Goal: Obtain resource: Obtain resource

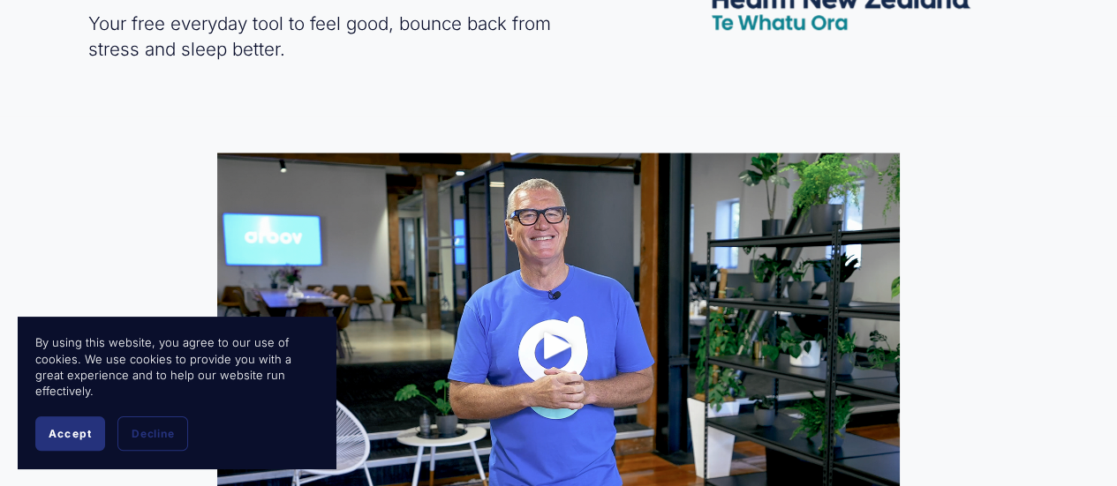
scroll to position [817, 0]
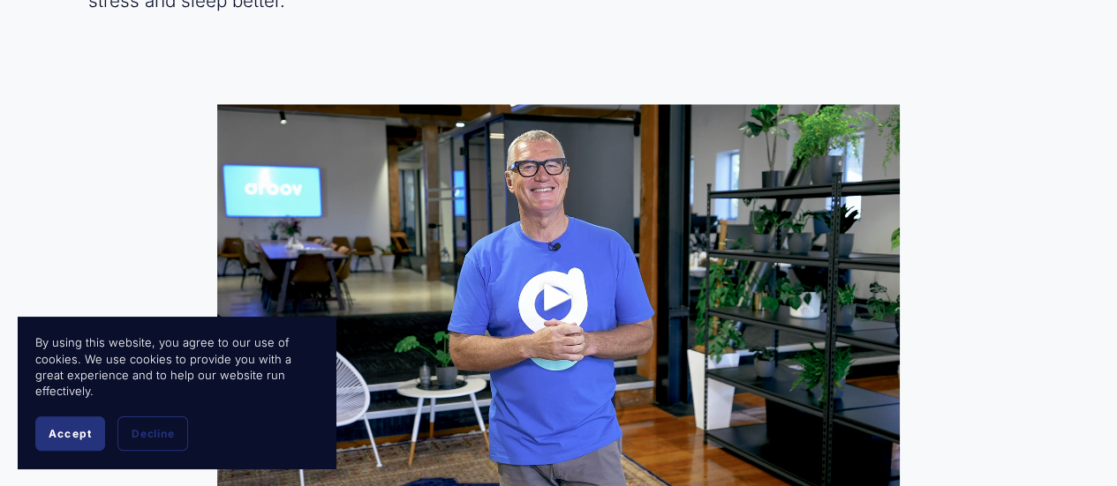
click at [768, 297] on div at bounding box center [557, 295] width 681 height 383
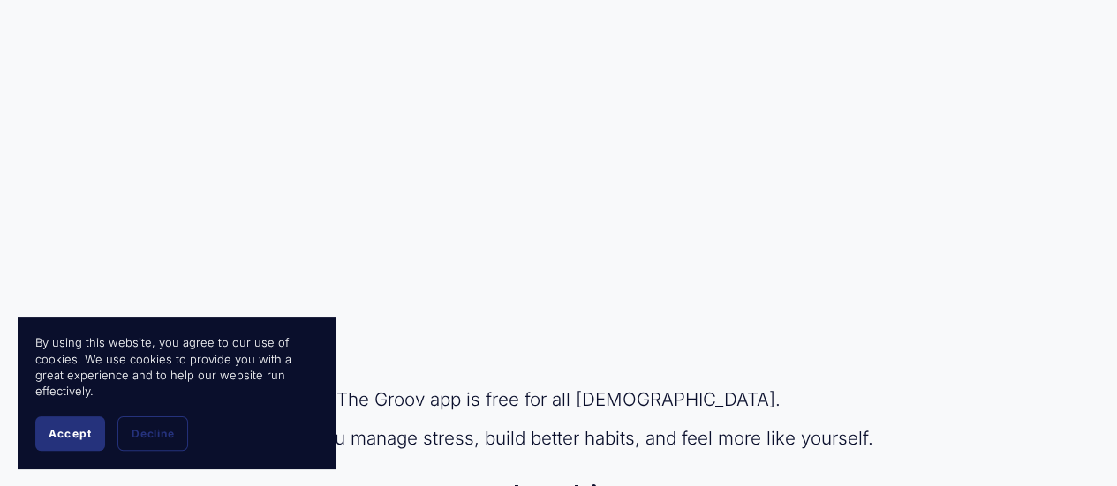
scroll to position [1000, 0]
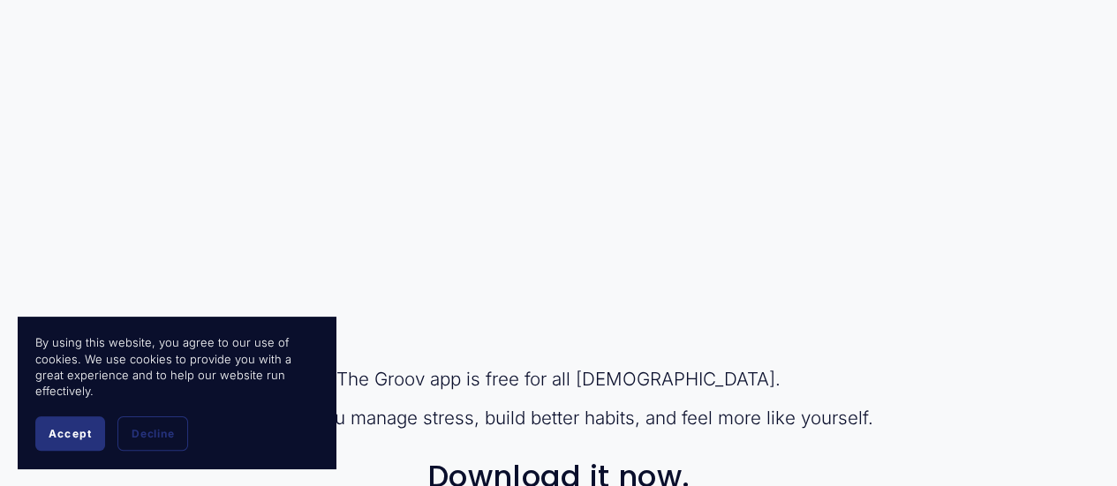
click at [62, 434] on span "Accept" at bounding box center [70, 433] width 43 height 13
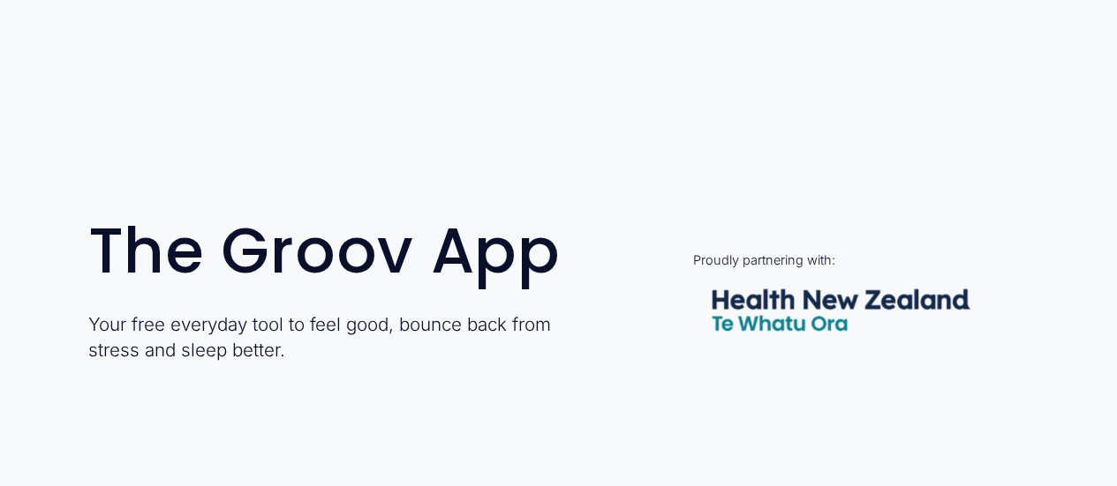
scroll to position [555, 0]
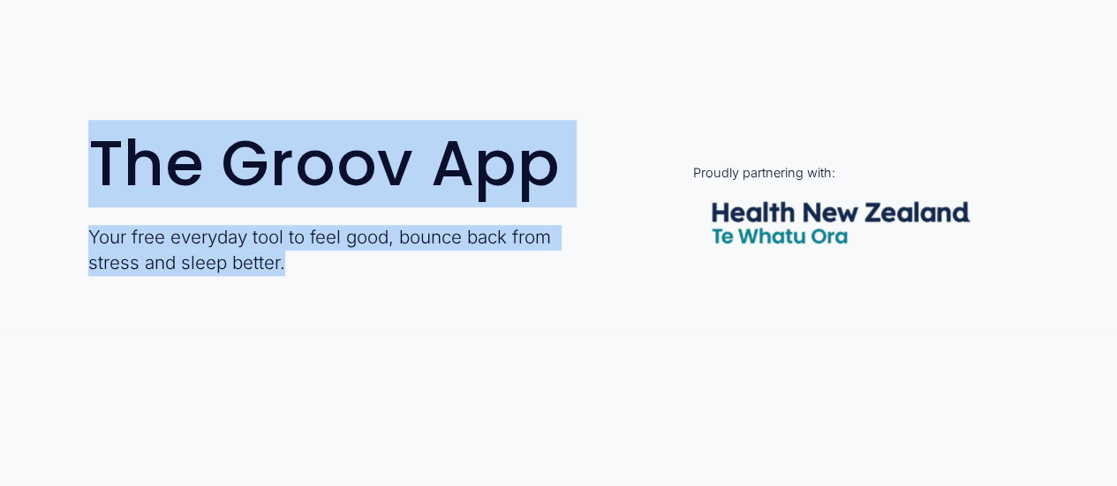
drag, startPoint x: 96, startPoint y: 169, endPoint x: 505, endPoint y: 266, distance: 420.1
click at [505, 266] on div "The Groov App Your free everyday tool to feel good, bounce back from stress and…" at bounding box center [342, 203] width 508 height 143
copy div "The Groov App Your free everyday tool to feel good, bounce back from stress and…"
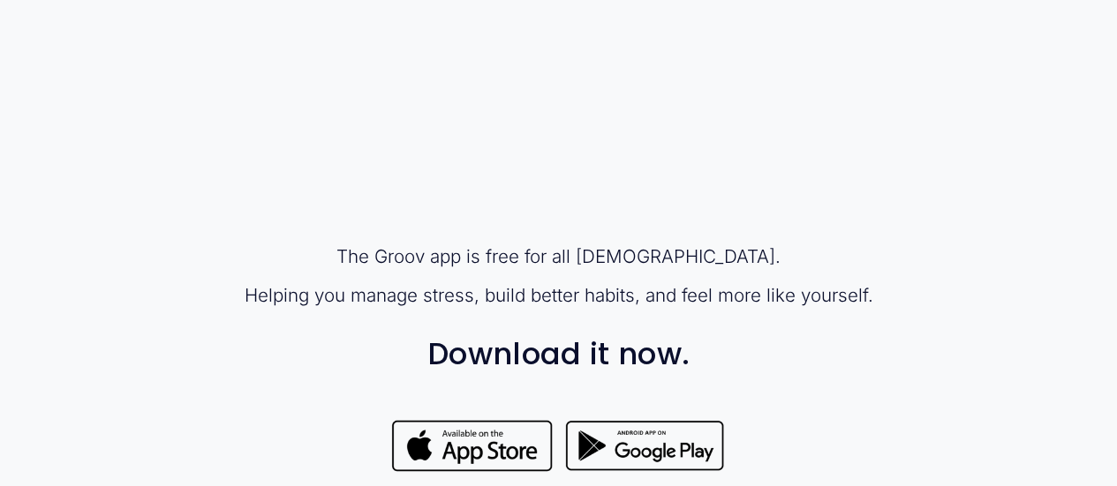
scroll to position [1121, 0]
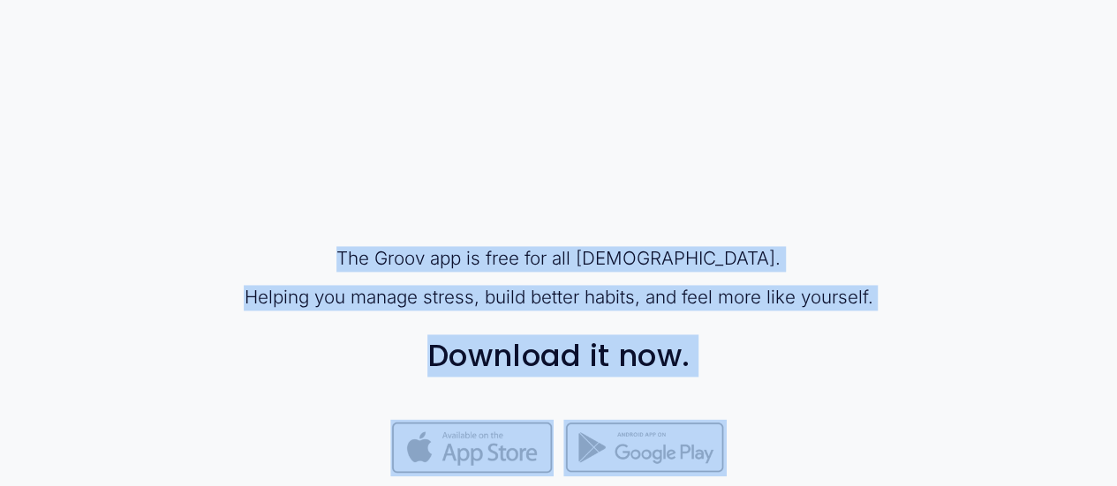
drag, startPoint x: 365, startPoint y: 265, endPoint x: 771, endPoint y: 458, distance: 449.7
click at [771, 458] on div "The Groov app is free for all New Zealanders. Helping you manage stress, build …" at bounding box center [558, 161] width 1117 height 721
copy div "The Groov app is free for all New Zealanders. Helping you manage stress, build …"
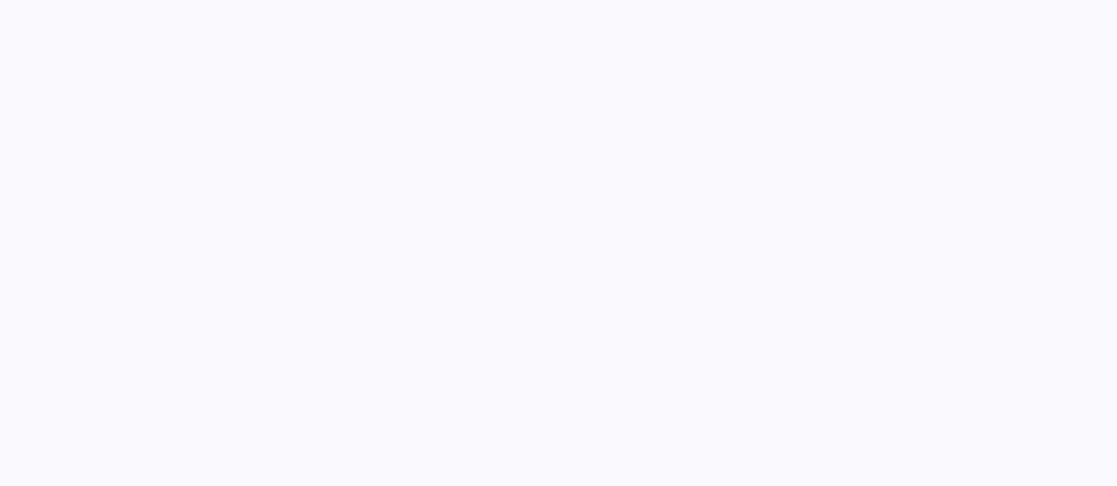
scroll to position [67, 0]
